Goal: Book appointment/travel/reservation

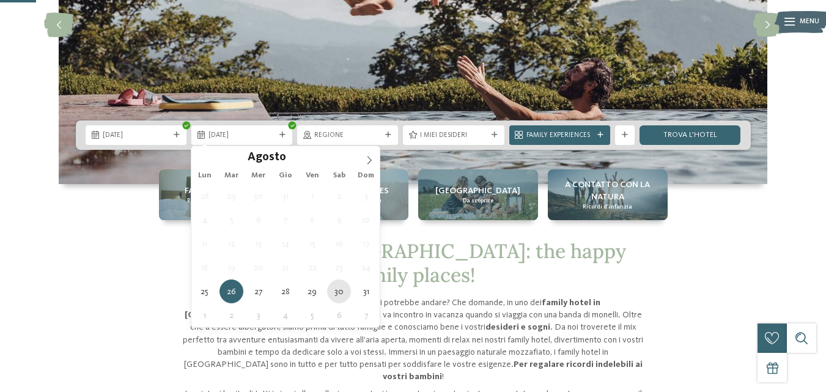
type div "[DATE]"
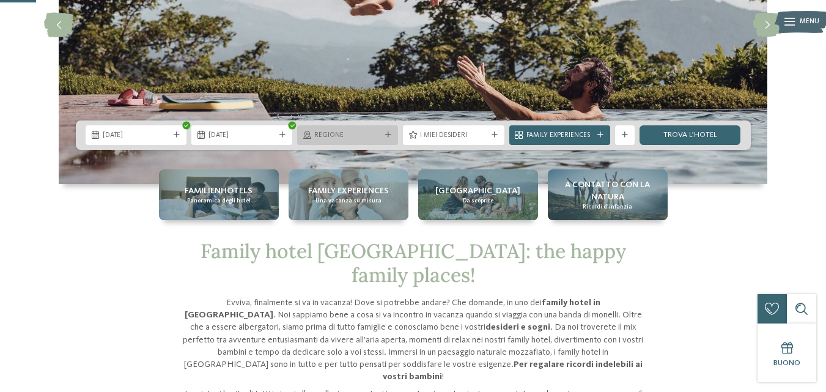
click at [368, 138] on span "Regione" at bounding box center [347, 136] width 67 height 10
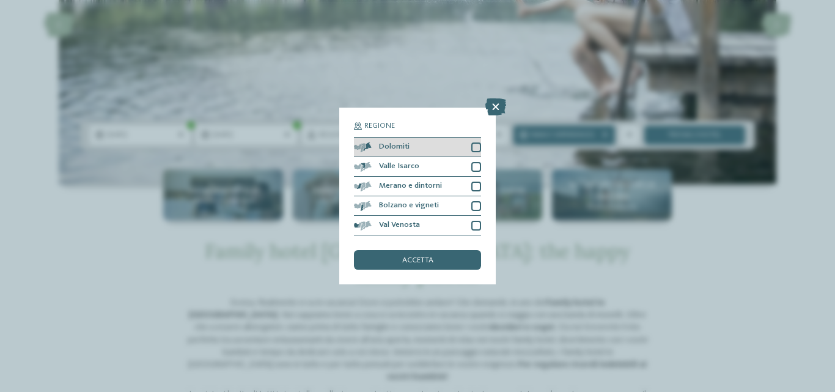
click at [474, 148] on div at bounding box center [476, 147] width 10 height 10
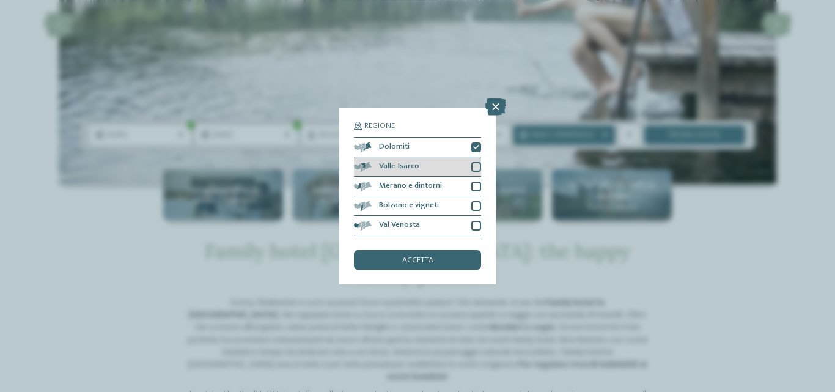
click at [477, 172] on div "Valle Isarco" at bounding box center [417, 167] width 127 height 20
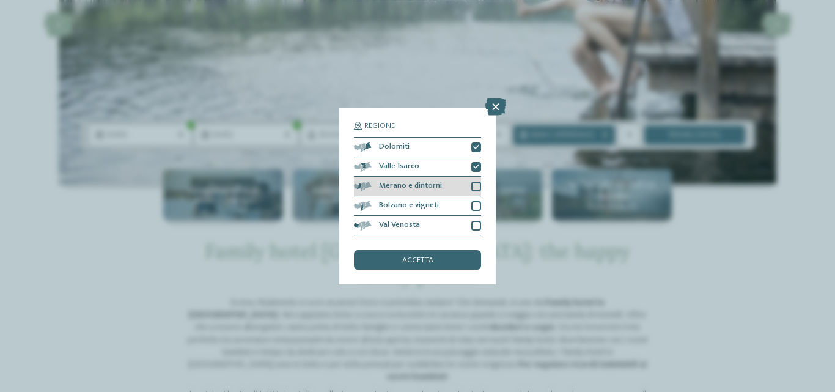
click at [478, 189] on div at bounding box center [476, 186] width 10 height 10
click at [477, 201] on div at bounding box center [476, 206] width 10 height 10
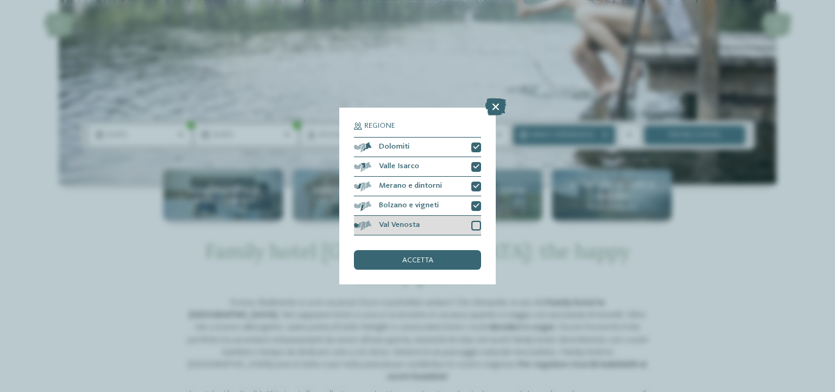
click at [476, 224] on div at bounding box center [476, 226] width 10 height 10
click at [452, 266] on div "accetta" at bounding box center [417, 260] width 127 height 20
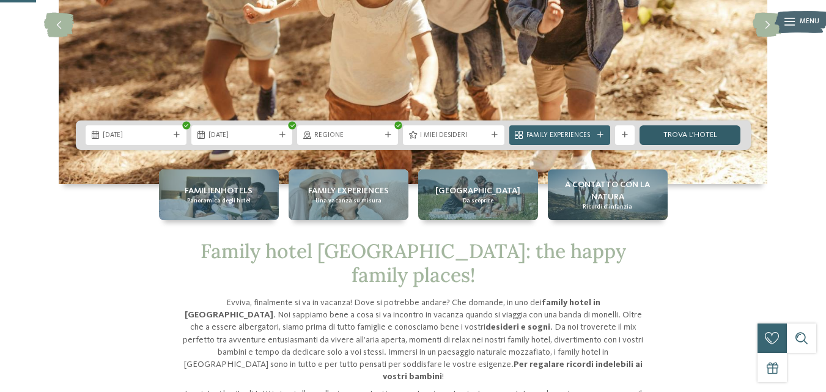
click at [708, 137] on link "trova l’hotel" at bounding box center [689, 135] width 101 height 20
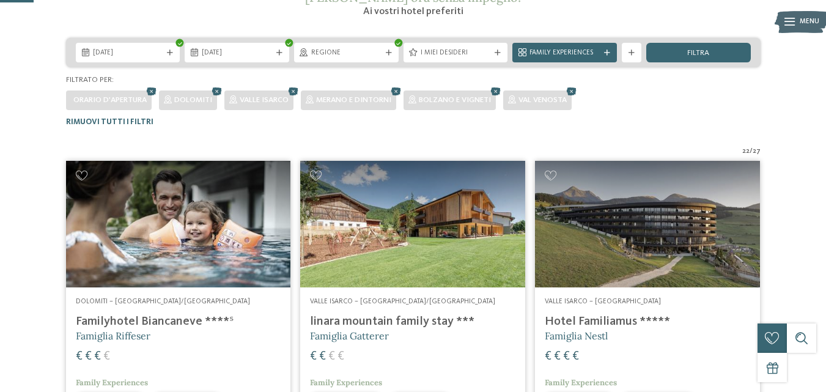
scroll to position [306, 0]
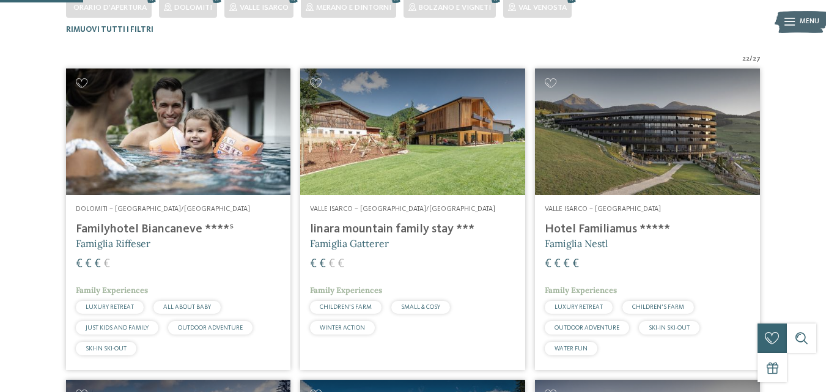
click at [219, 180] on img at bounding box center [178, 131] width 225 height 126
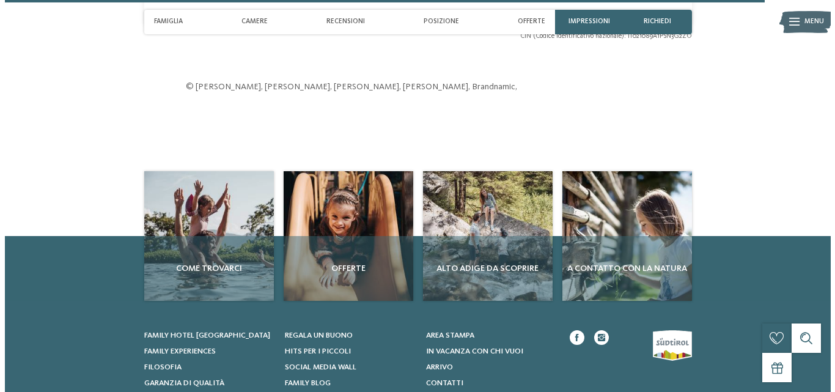
scroll to position [2628, 0]
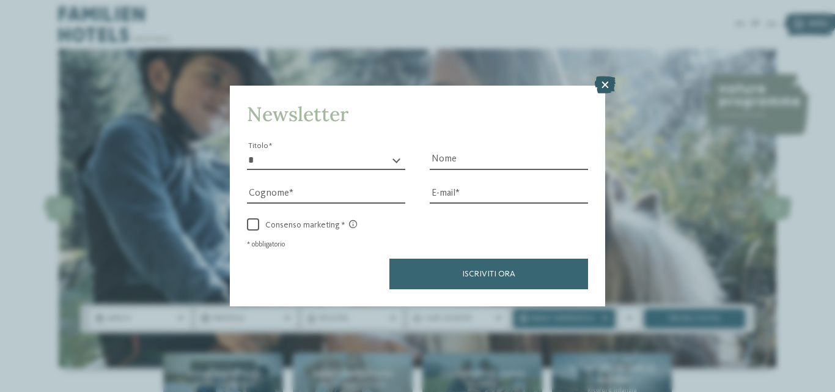
click at [603, 86] on icon at bounding box center [605, 84] width 21 height 17
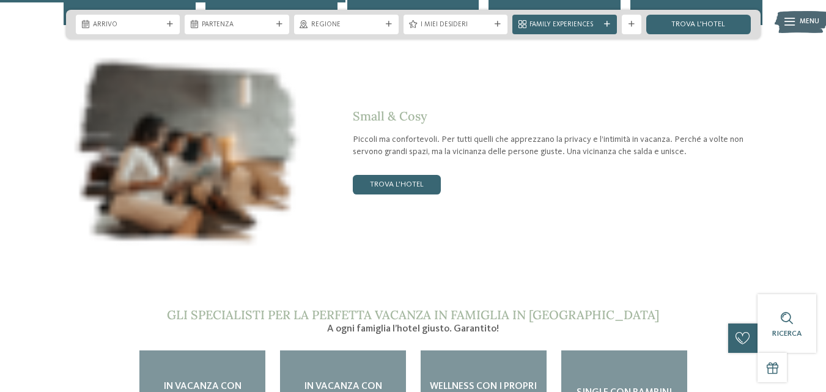
scroll to position [2078, 0]
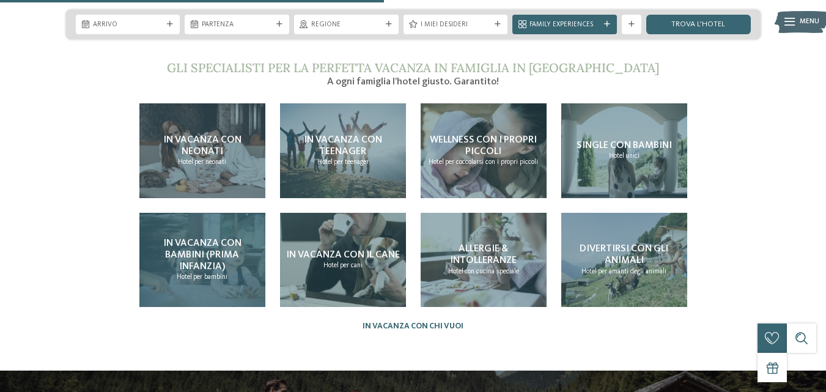
click at [216, 238] on span "In vacanza con bambini (prima infanzia)" at bounding box center [202, 254] width 78 height 33
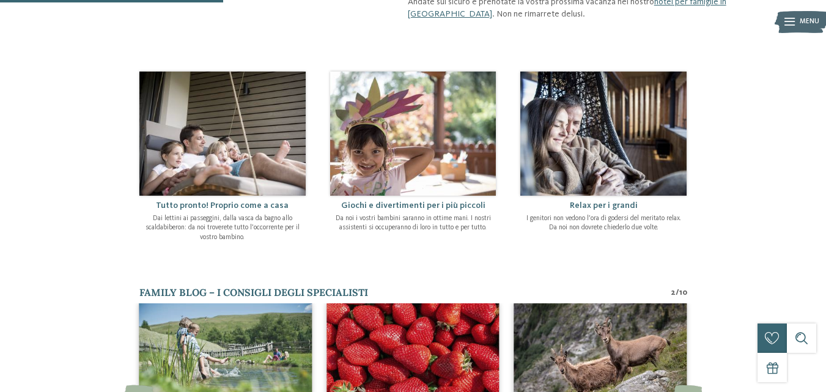
scroll to position [489, 0]
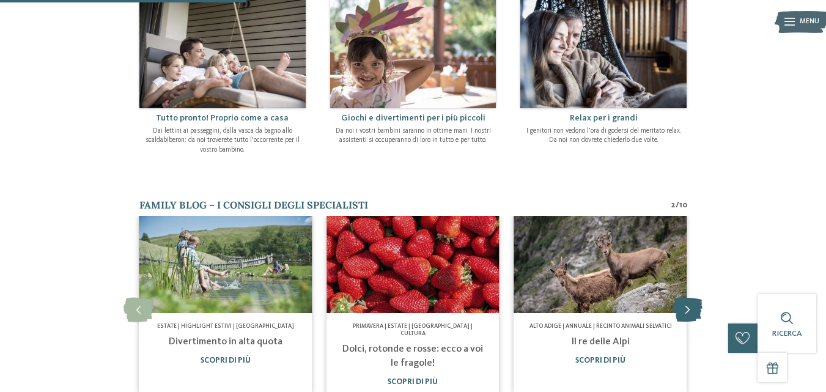
click at [692, 298] on icon at bounding box center [687, 310] width 30 height 24
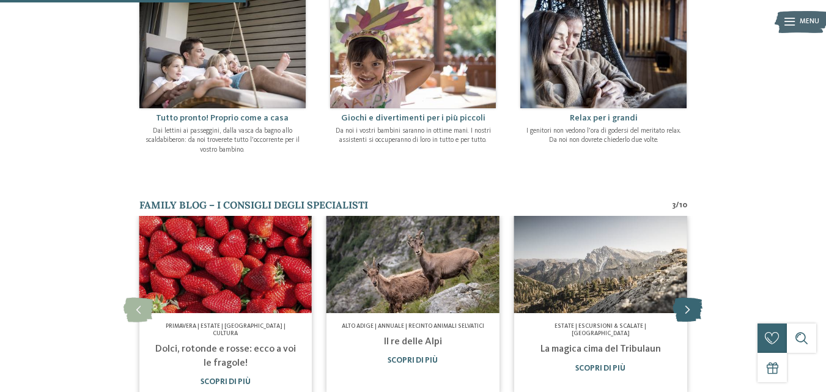
click at [692, 298] on icon at bounding box center [687, 310] width 30 height 24
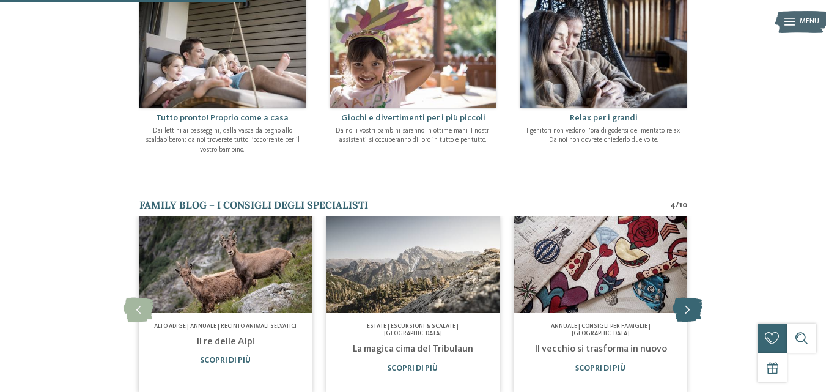
click at [692, 298] on icon at bounding box center [687, 310] width 30 height 24
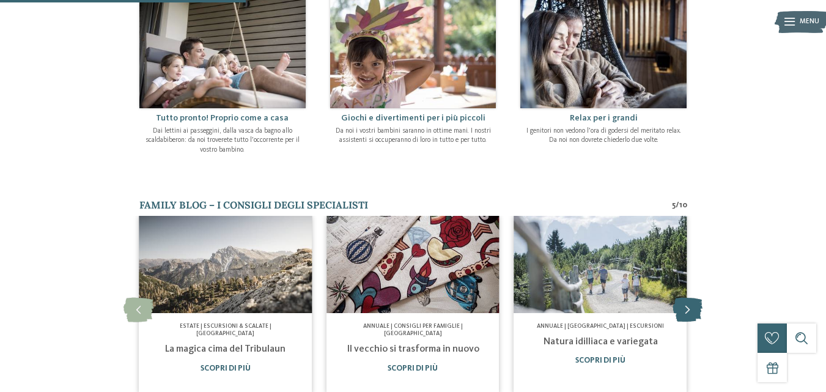
click at [692, 298] on icon at bounding box center [687, 310] width 30 height 24
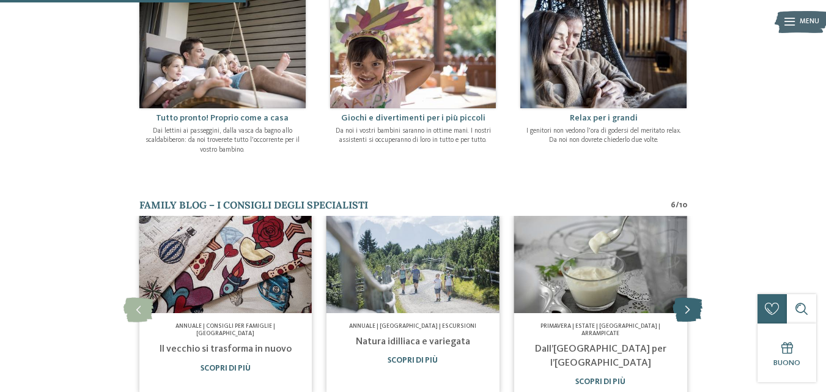
click at [692, 298] on icon at bounding box center [687, 310] width 30 height 24
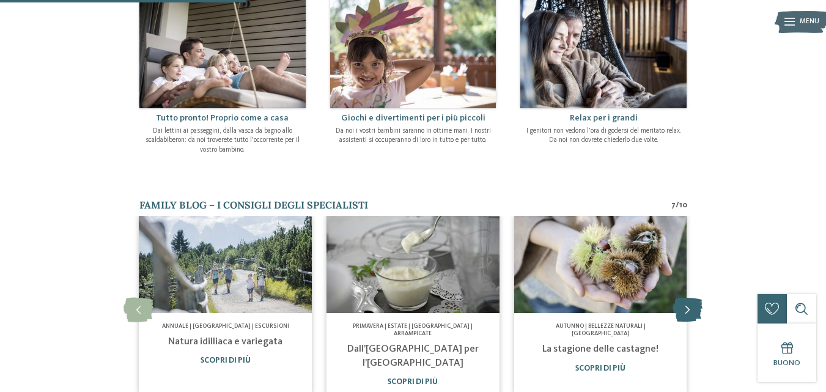
click at [692, 298] on icon at bounding box center [687, 310] width 30 height 24
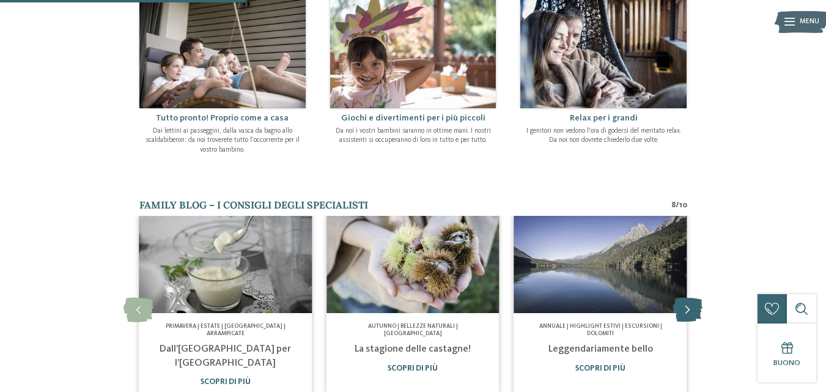
click at [692, 298] on icon at bounding box center [687, 310] width 30 height 24
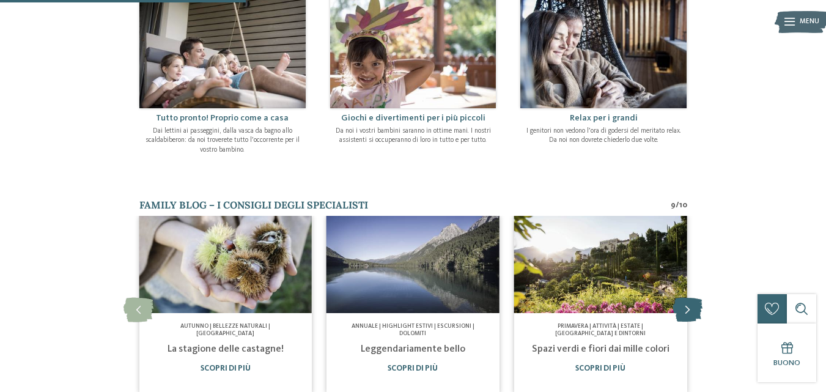
click at [692, 298] on icon at bounding box center [687, 310] width 30 height 24
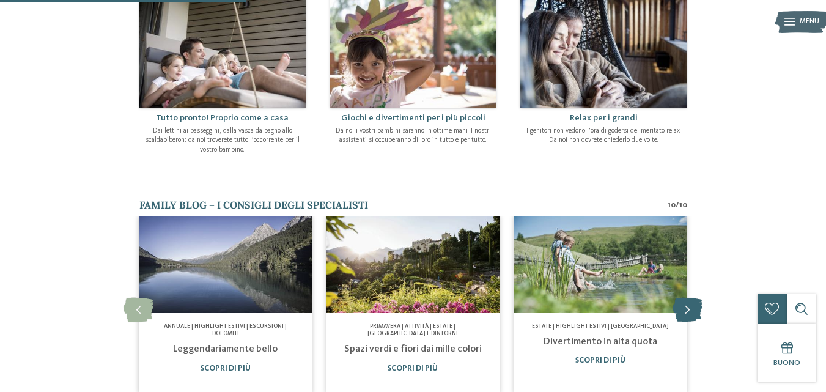
click at [692, 298] on icon at bounding box center [687, 310] width 30 height 24
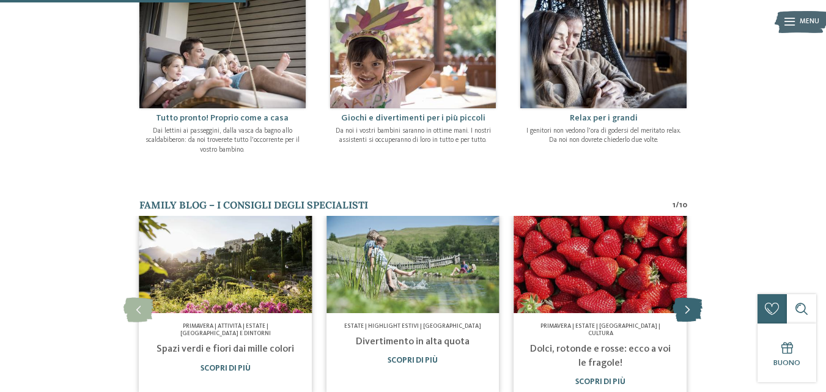
click at [692, 298] on icon at bounding box center [687, 310] width 30 height 24
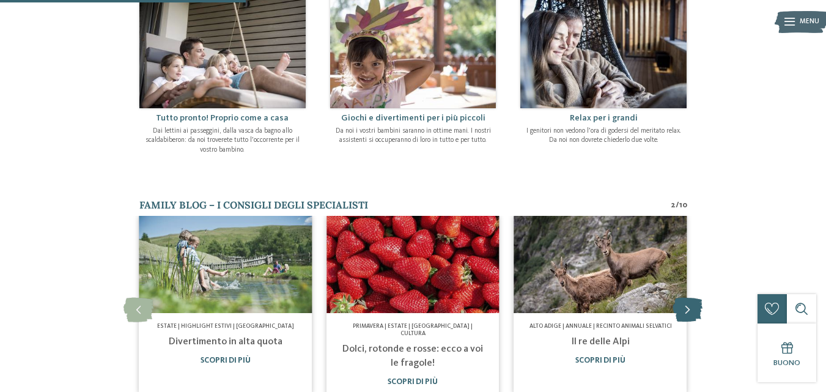
click at [692, 298] on icon at bounding box center [687, 310] width 30 height 24
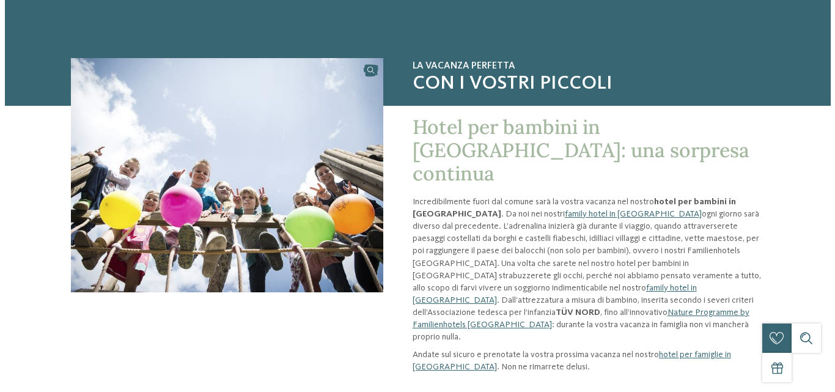
scroll to position [0, 0]
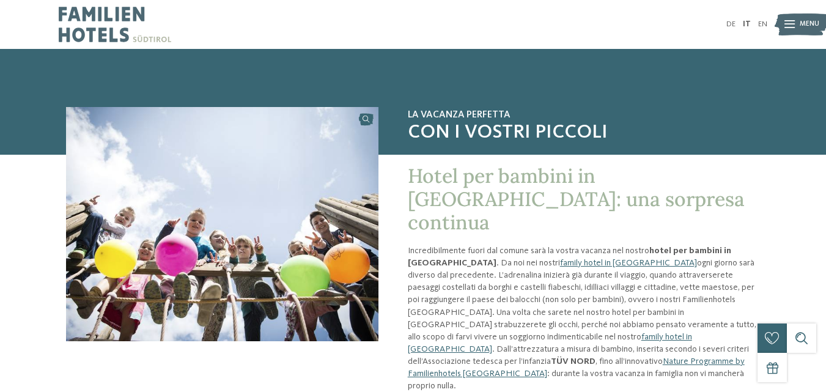
click at [805, 22] on span "Menu" at bounding box center [809, 25] width 20 height 10
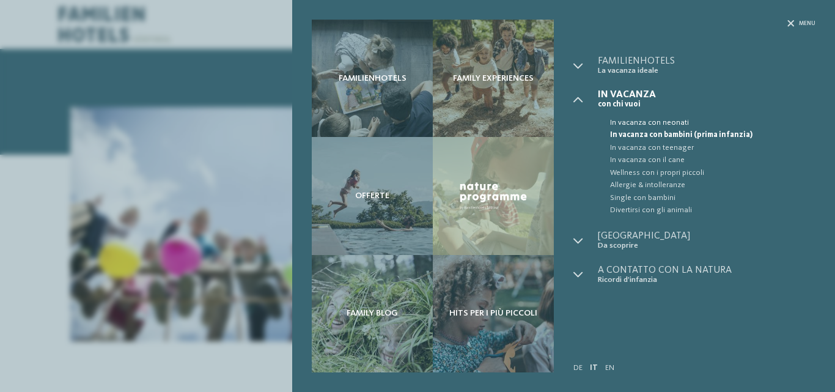
click at [669, 122] on span "In vacanza con neonati" at bounding box center [712, 123] width 205 height 12
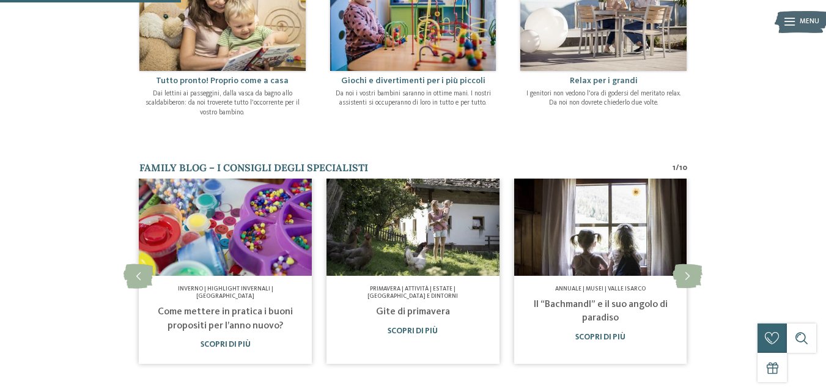
scroll to position [489, 0]
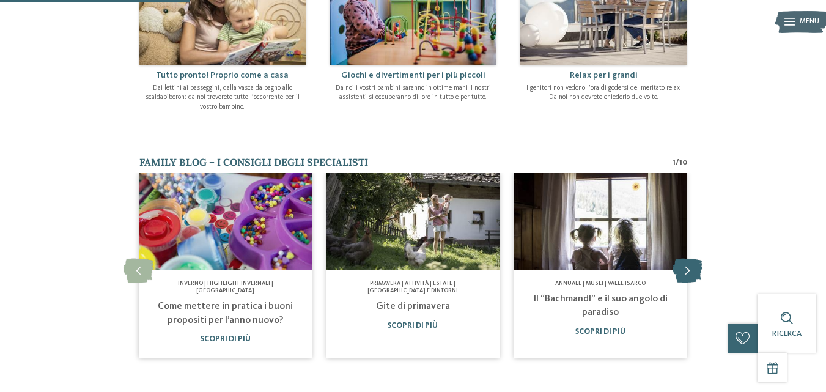
click at [687, 265] on icon at bounding box center [687, 270] width 30 height 24
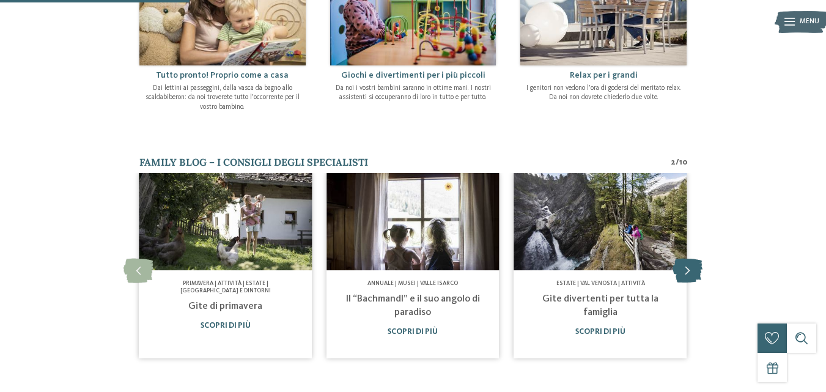
click at [687, 265] on icon at bounding box center [687, 270] width 30 height 24
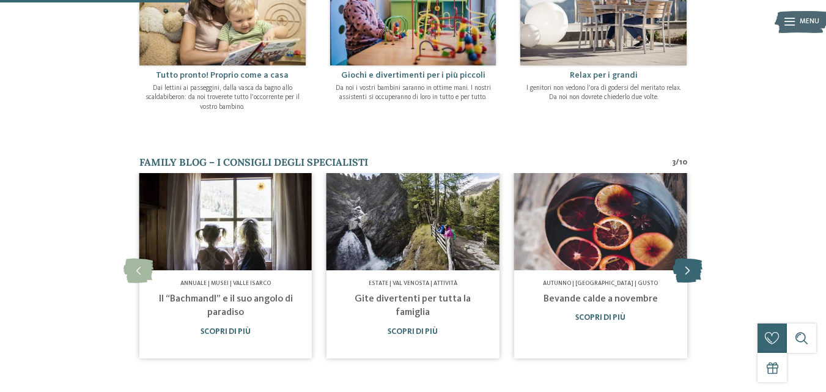
click at [687, 265] on icon at bounding box center [687, 270] width 30 height 24
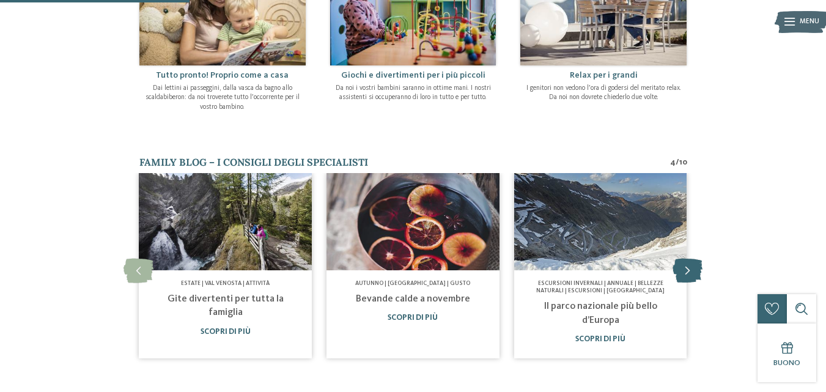
click at [687, 265] on icon at bounding box center [687, 270] width 30 height 24
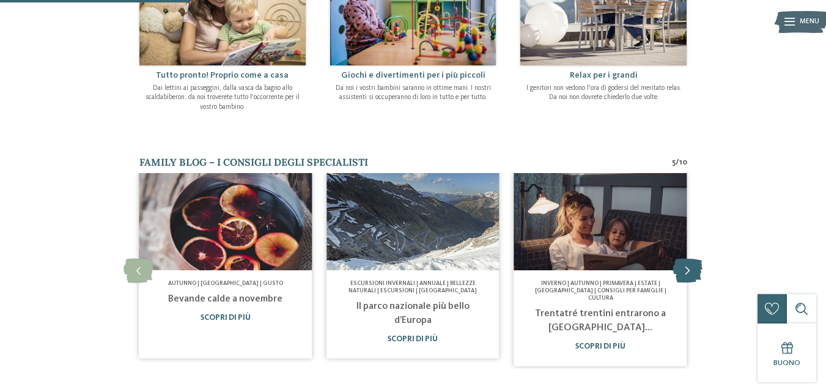
click at [687, 265] on icon at bounding box center [687, 270] width 30 height 24
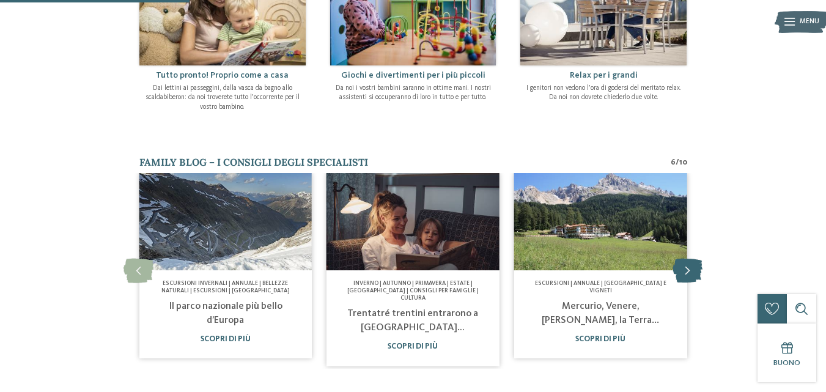
click at [687, 265] on icon at bounding box center [687, 270] width 30 height 24
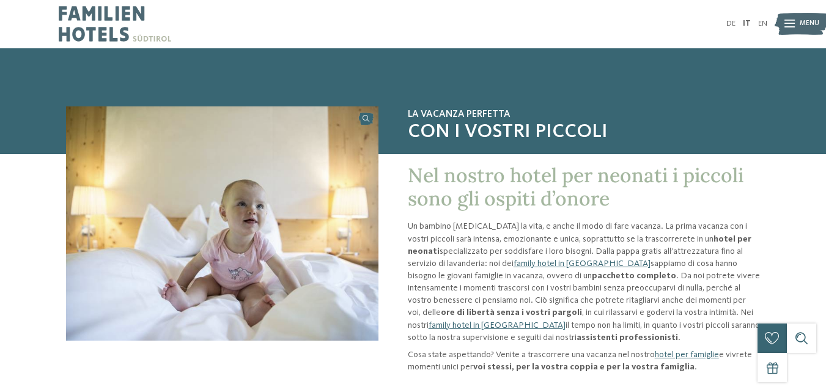
scroll to position [0, 0]
